Goal: Navigation & Orientation: Find specific page/section

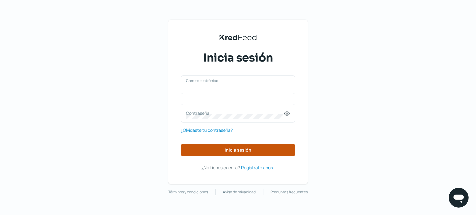
type input "[EMAIL_ADDRESS][DOMAIN_NAME]"
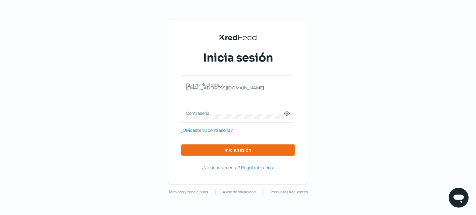
click at [228, 151] on span "Inicia sesión" at bounding box center [238, 150] width 27 height 4
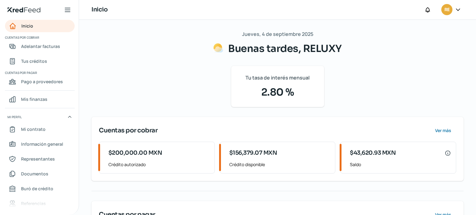
click at [79, 71] on aside "Inicio | KredFeed Inicio Cuentas por cobrar Adelantar facturas Tus créditos Cue…" at bounding box center [39, 107] width 79 height 215
click at [33, 24] on link "Inicio" at bounding box center [40, 26] width 70 height 12
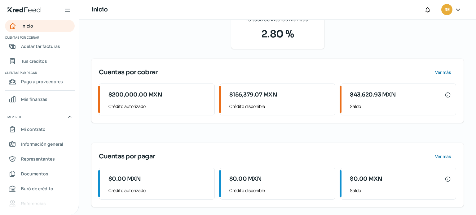
scroll to position [59, 0]
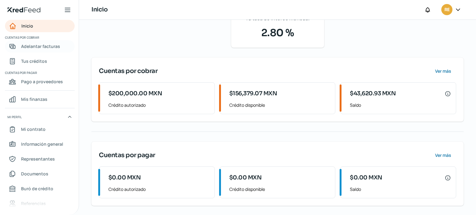
click at [38, 43] on span "Adelantar facturas" at bounding box center [40, 46] width 39 height 8
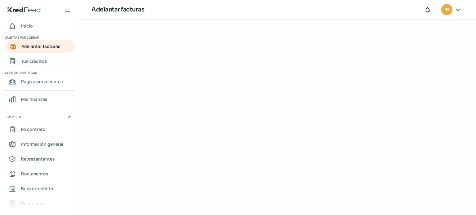
click at [39, 62] on span "Tus créditos" at bounding box center [34, 61] width 26 height 8
